Goal: Task Accomplishment & Management: Use online tool/utility

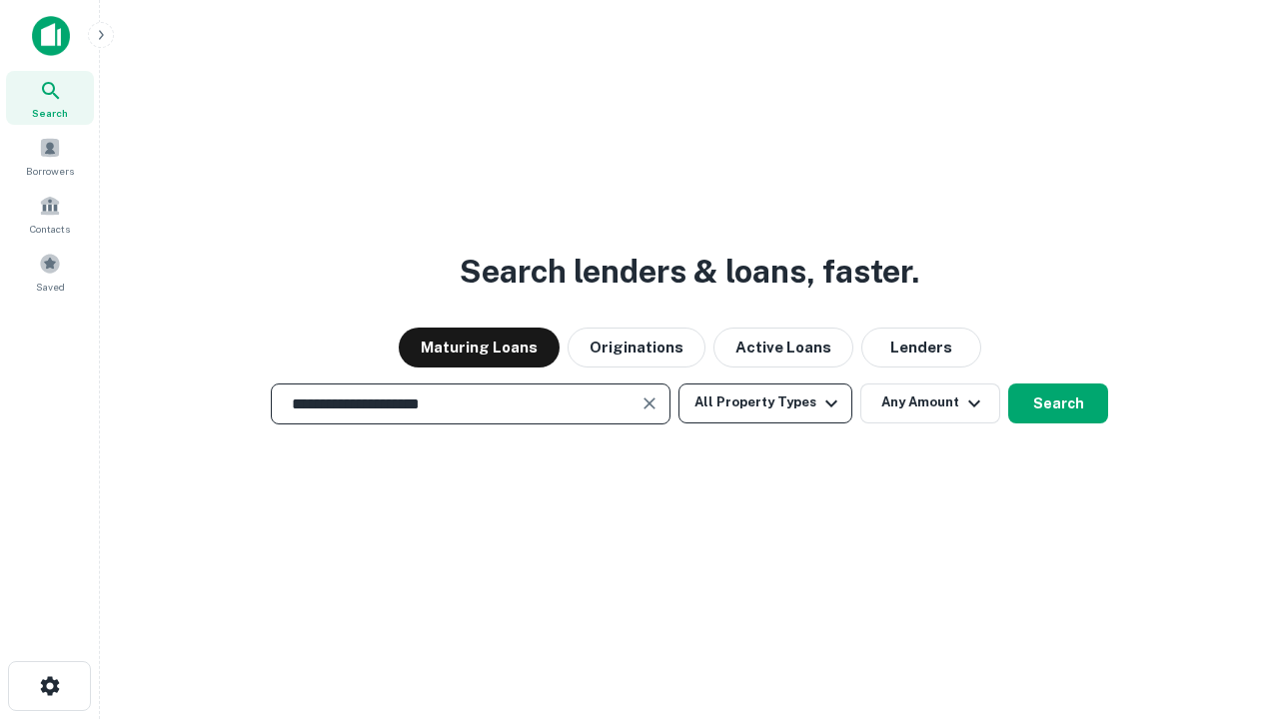
type input "**********"
click at [765, 403] on button "All Property Types" at bounding box center [765, 404] width 174 height 40
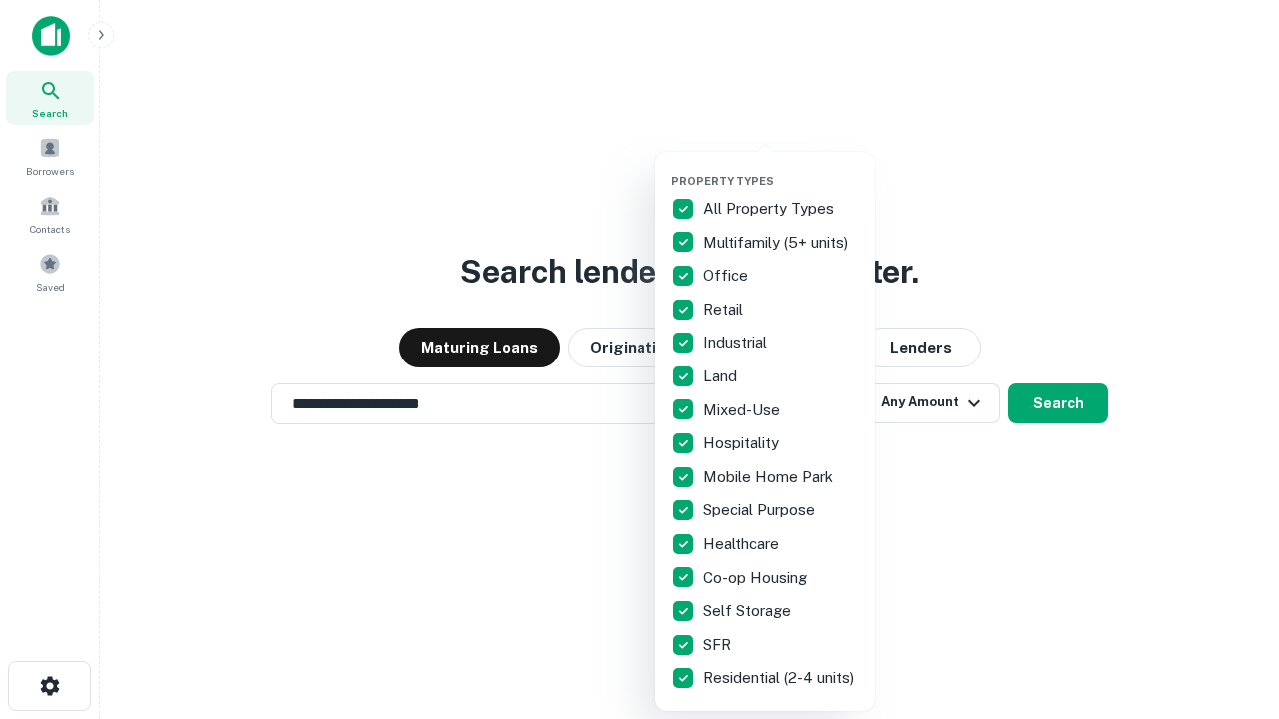
click at [781, 168] on button "button" at bounding box center [781, 168] width 220 height 1
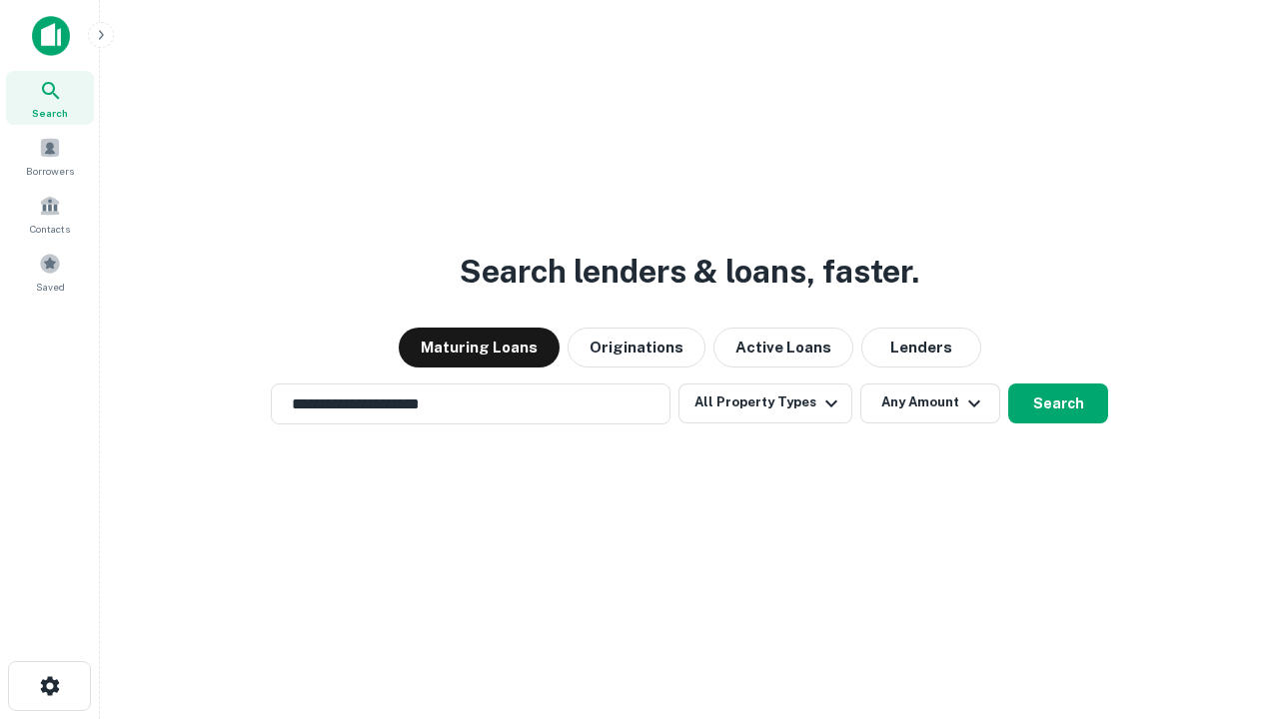
scroll to position [12, 241]
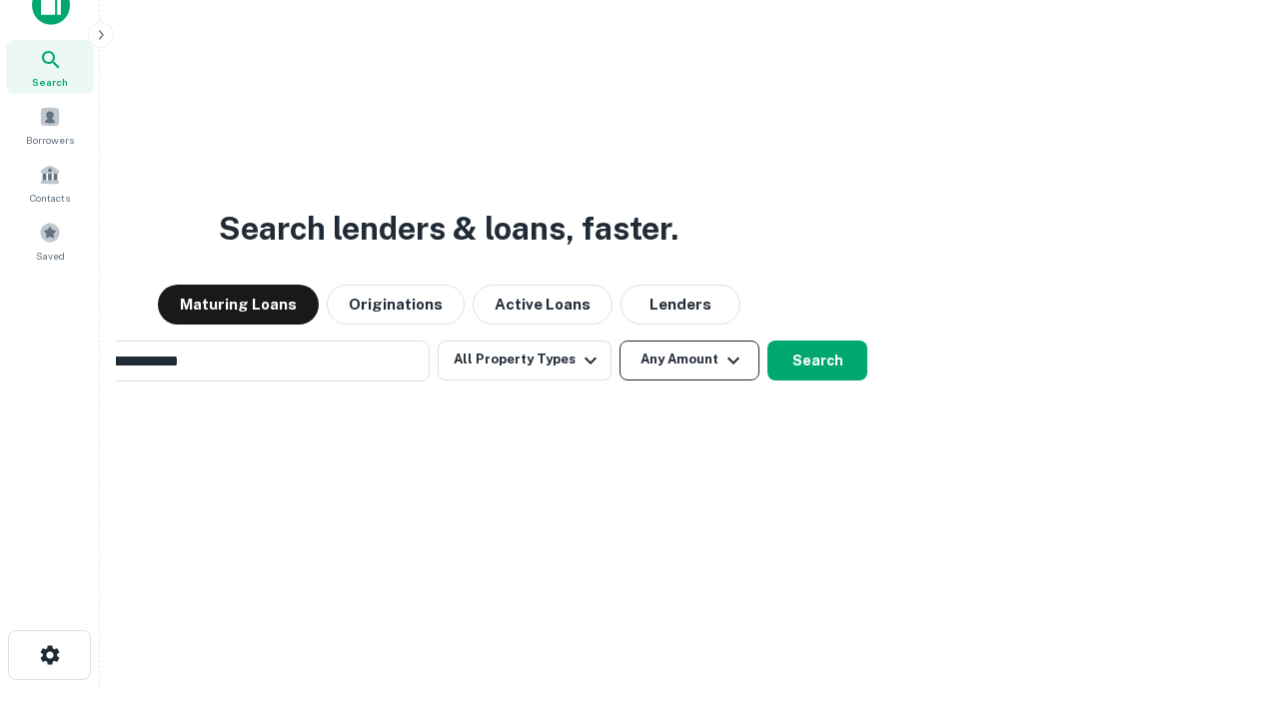
click at [619, 341] on button "Any Amount" at bounding box center [689, 361] width 140 height 40
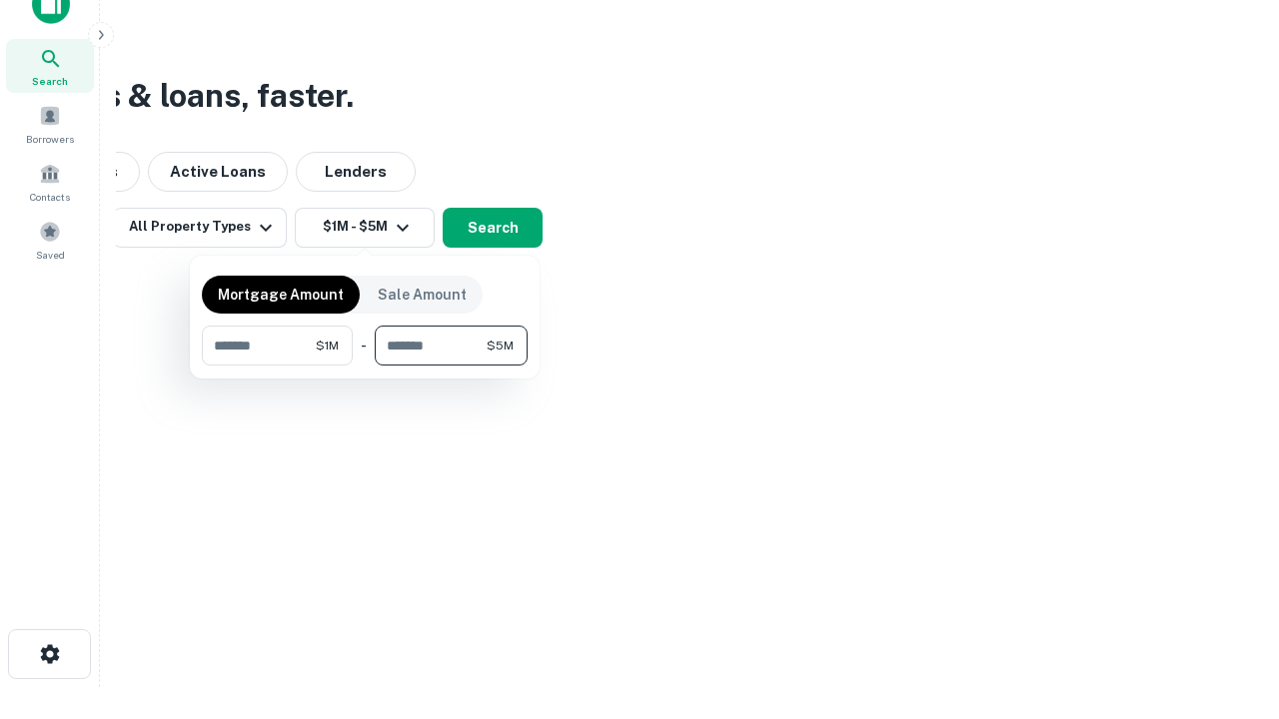
type input "*******"
click at [365, 366] on button "button" at bounding box center [365, 366] width 326 height 1
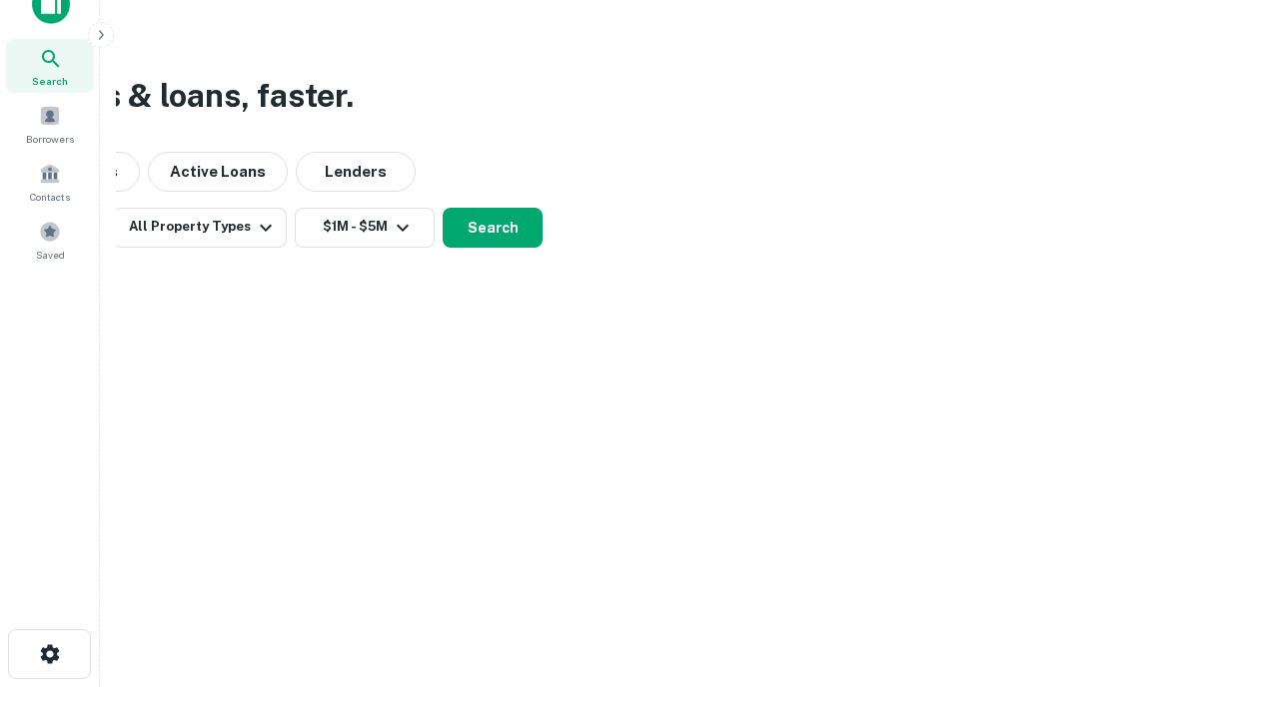
scroll to position [12, 369]
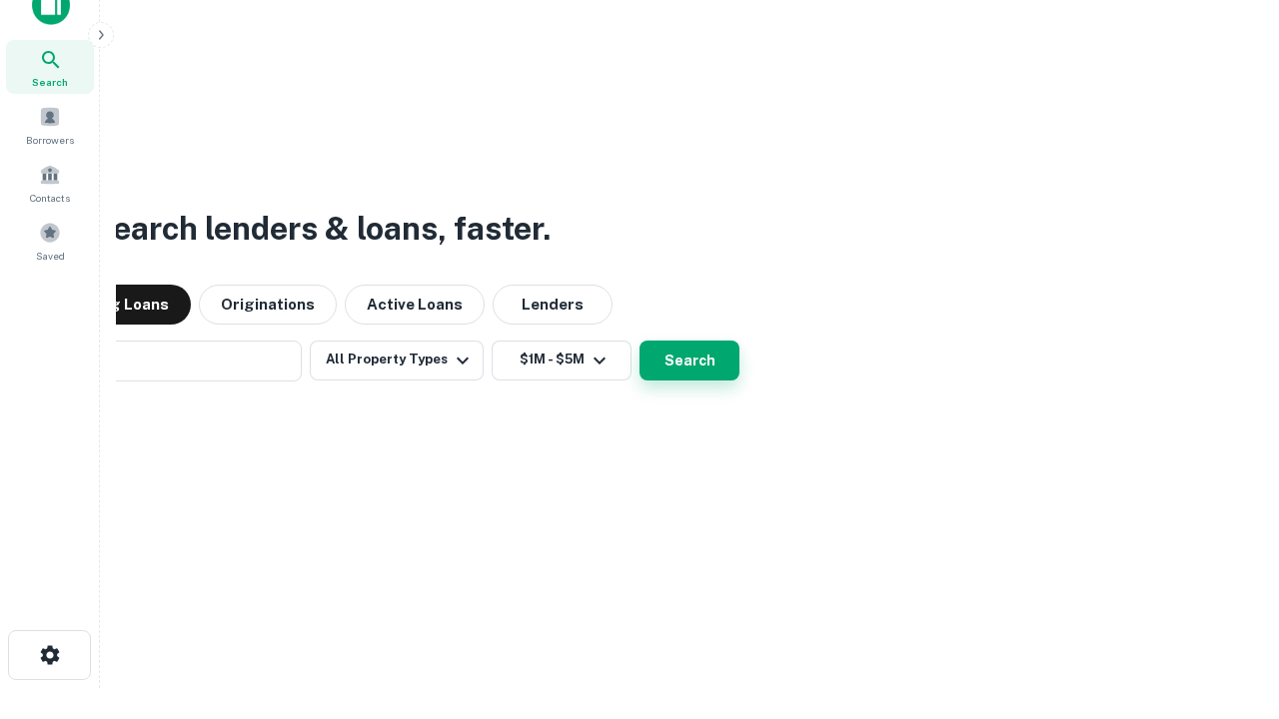
click at [639, 341] on button "Search" at bounding box center [689, 361] width 100 height 40
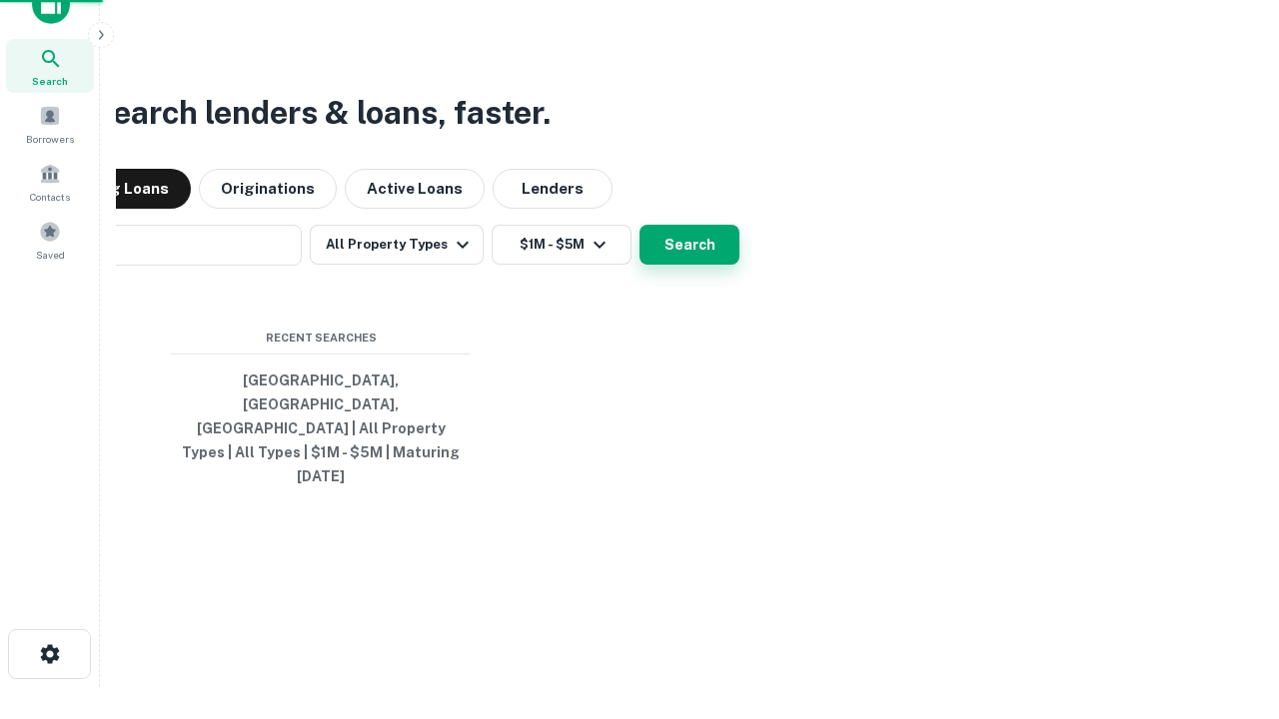
scroll to position [53, 565]
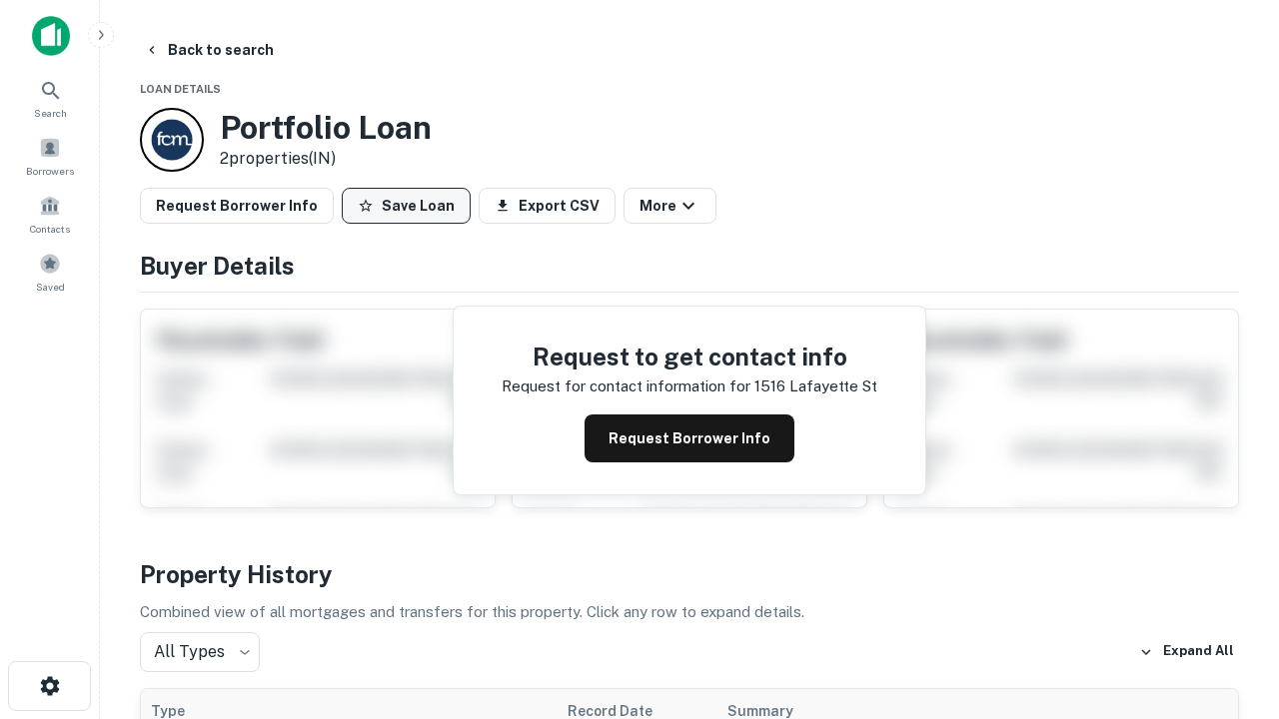
click at [406, 206] on button "Save Loan" at bounding box center [406, 206] width 129 height 36
click at [411, 206] on button "Loan Saved" at bounding box center [411, 206] width 138 height 36
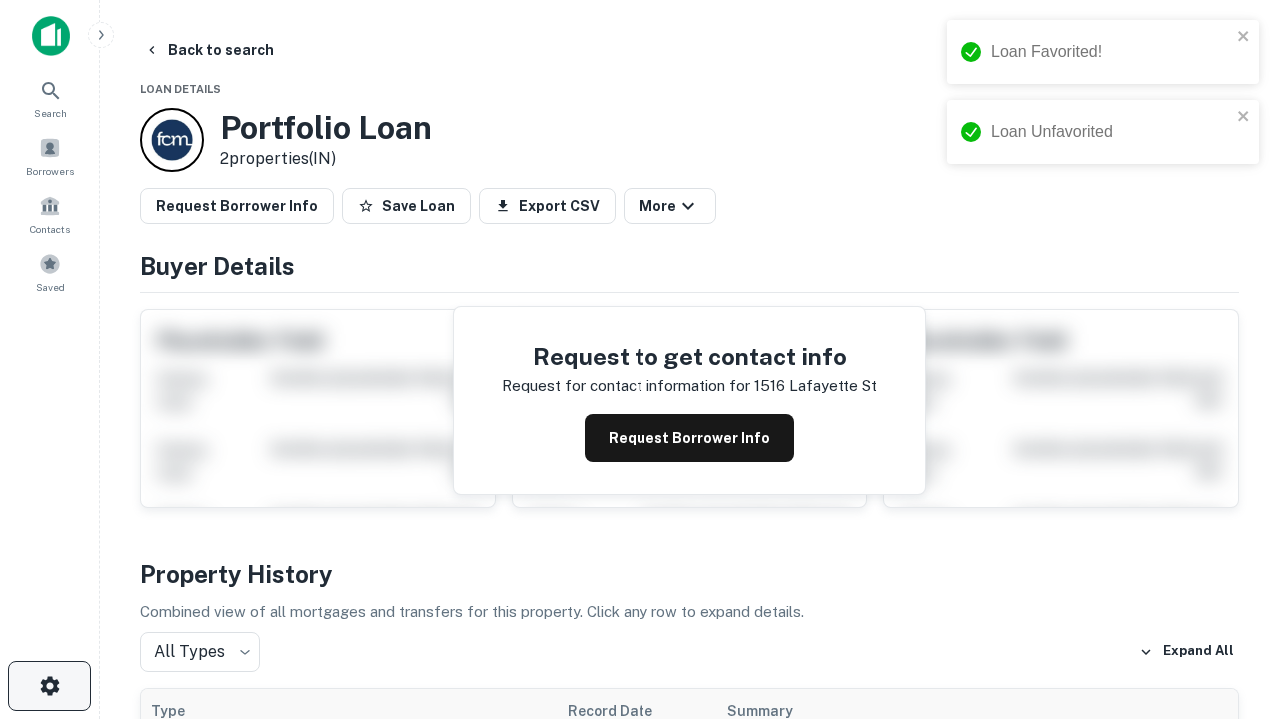
click at [49, 686] on icon "button" at bounding box center [50, 686] width 24 height 24
